Goal: Task Accomplishment & Management: Manage account settings

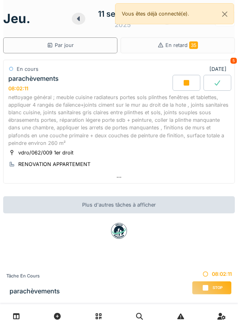
click at [184, 82] on icon at bounding box center [187, 83] width 6 height 6
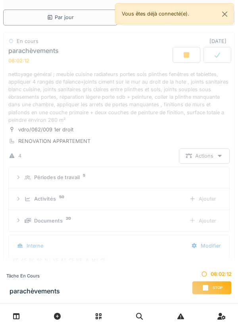
scroll to position [96, 0]
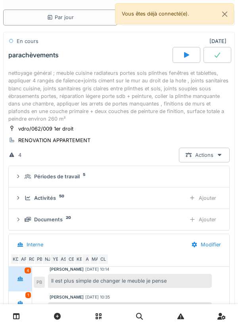
click at [14, 318] on icon at bounding box center [16, 315] width 7 height 7
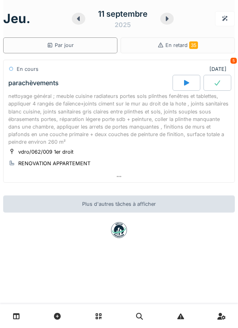
click at [165, 19] on icon at bounding box center [167, 19] width 8 height 6
